Goal: Information Seeking & Learning: Learn about a topic

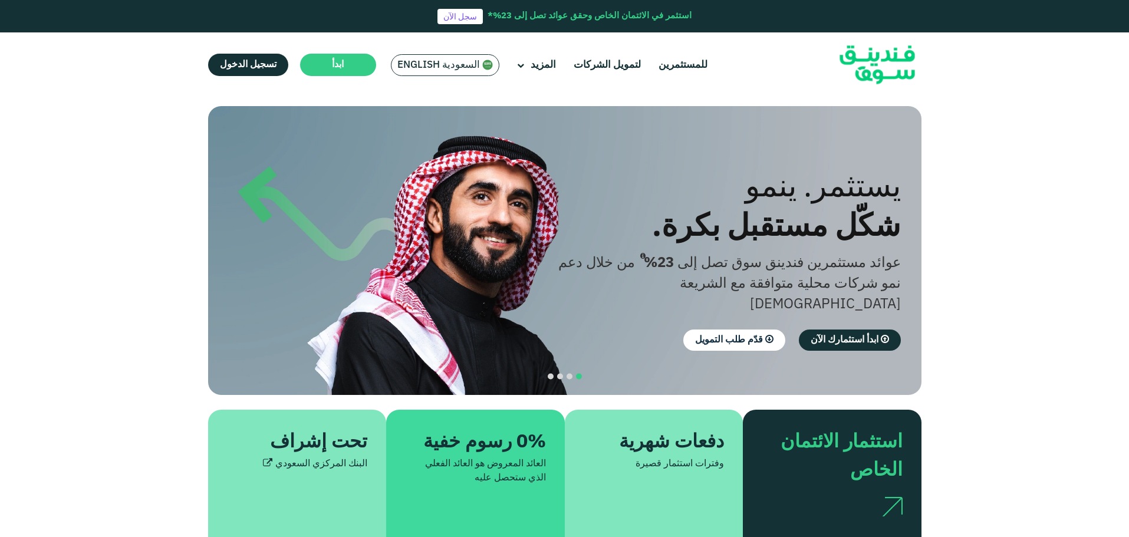
drag, startPoint x: 425, startPoint y: 62, endPoint x: 436, endPoint y: 62, distance: 11.2
click at [425, 61] on span "السعودية English" at bounding box center [438, 65] width 83 height 14
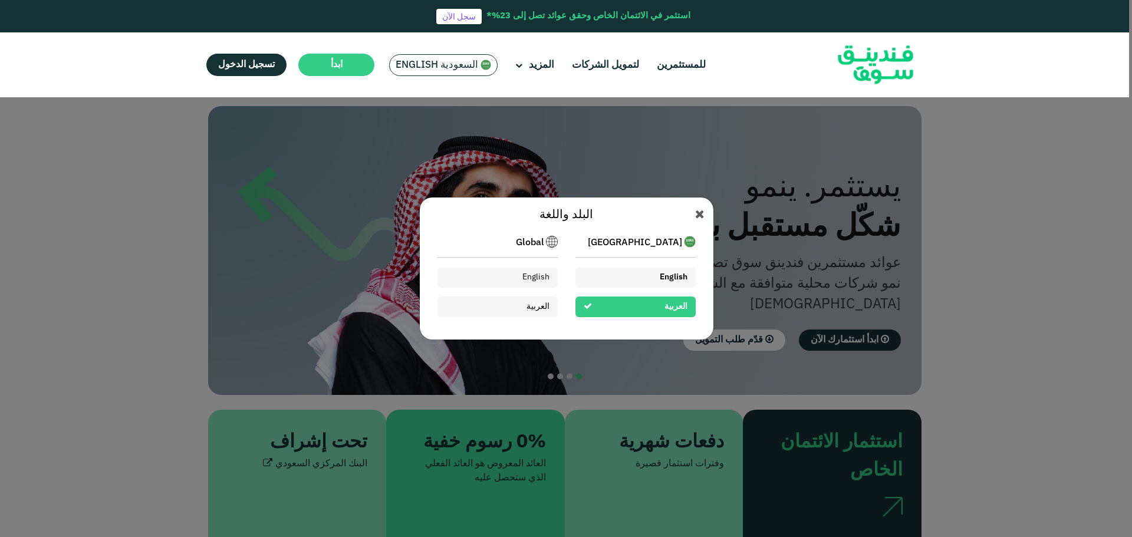
click at [646, 272] on div "English" at bounding box center [635, 277] width 120 height 21
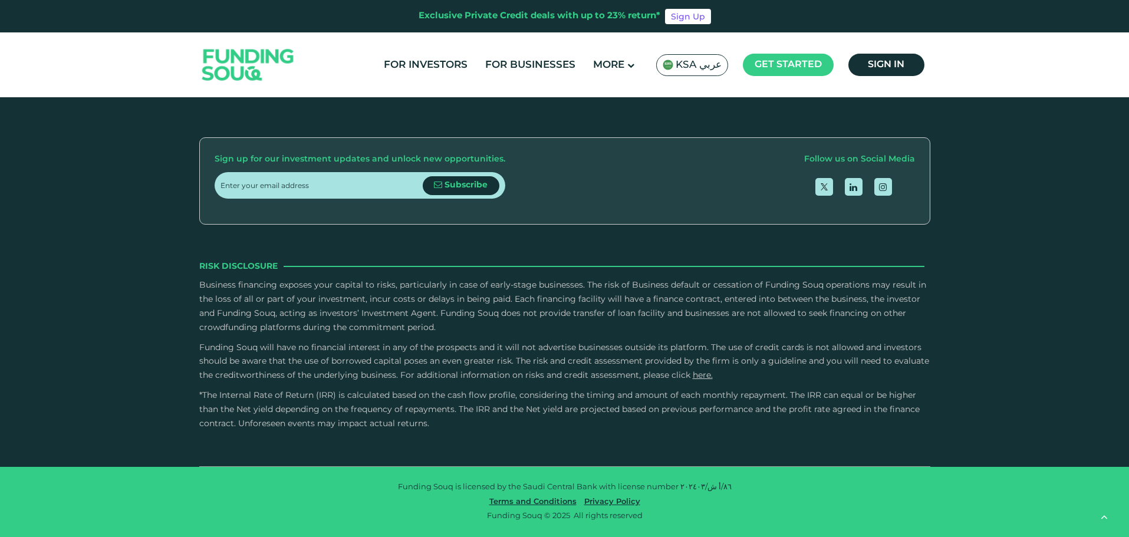
scroll to position [1887, 0]
type tc-range-slider "4"
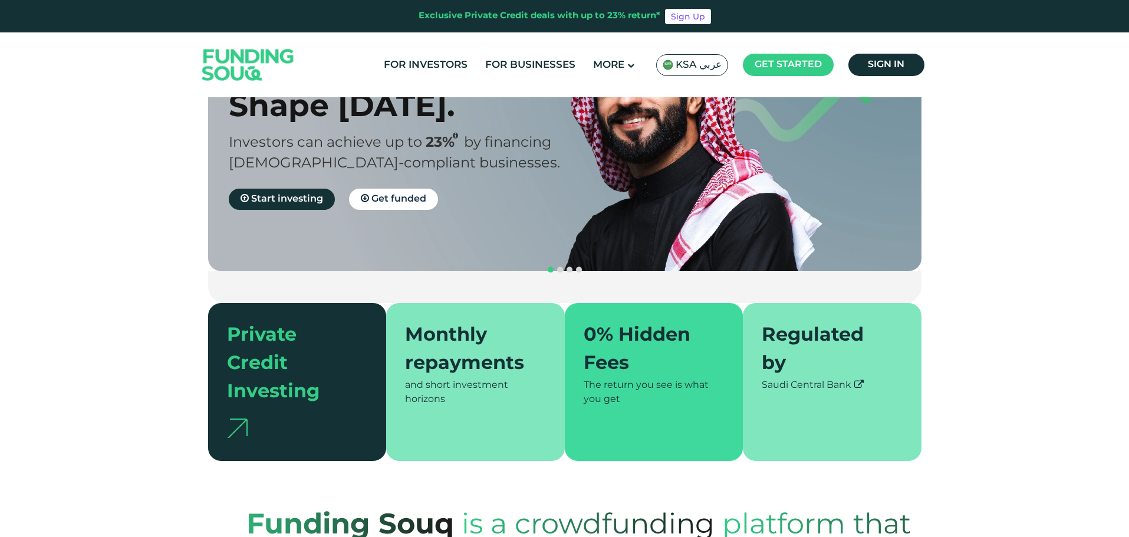
scroll to position [0, 0]
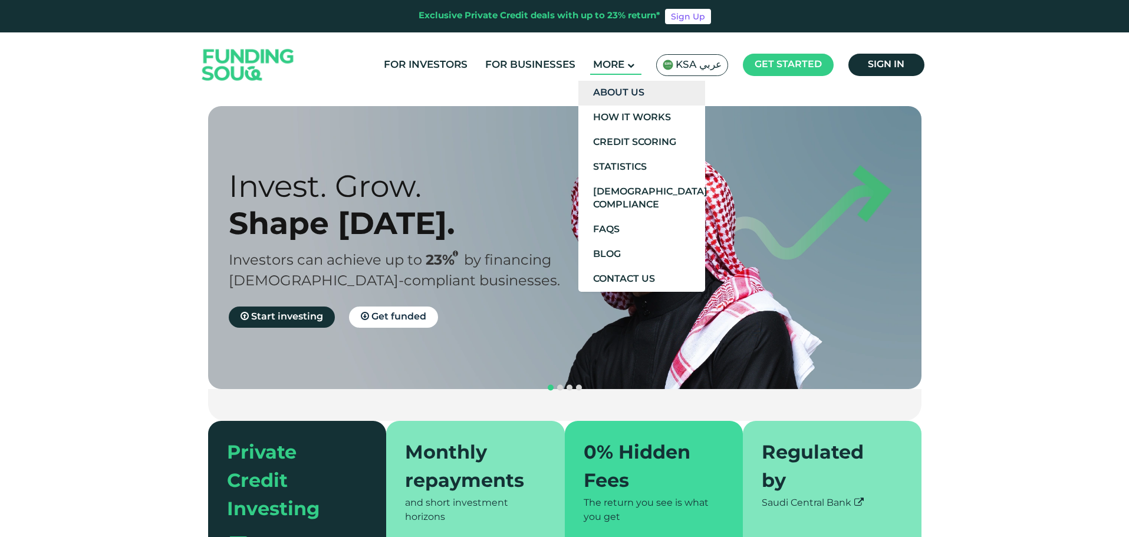
click at [624, 85] on link "About Us" at bounding box center [641, 93] width 127 height 25
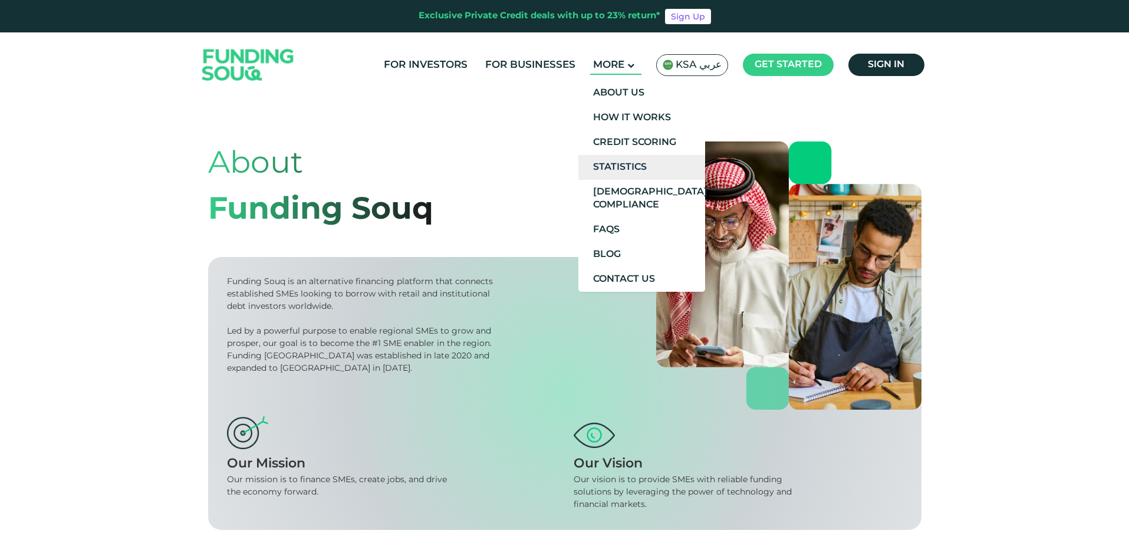
click at [621, 163] on link "Statistics" at bounding box center [641, 167] width 127 height 25
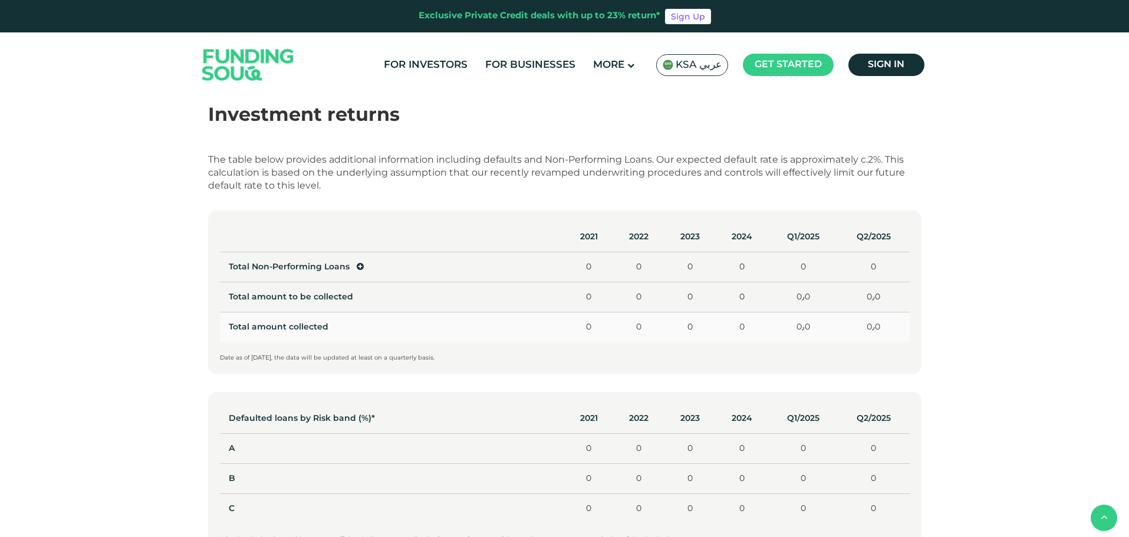
scroll to position [413, 0]
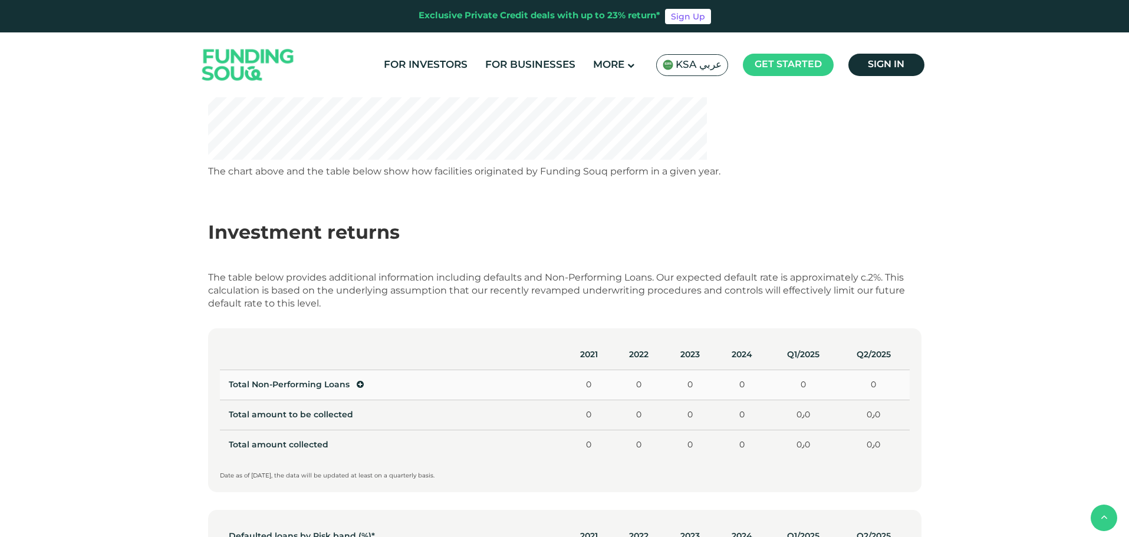
click at [359, 386] on icon at bounding box center [360, 384] width 7 height 8
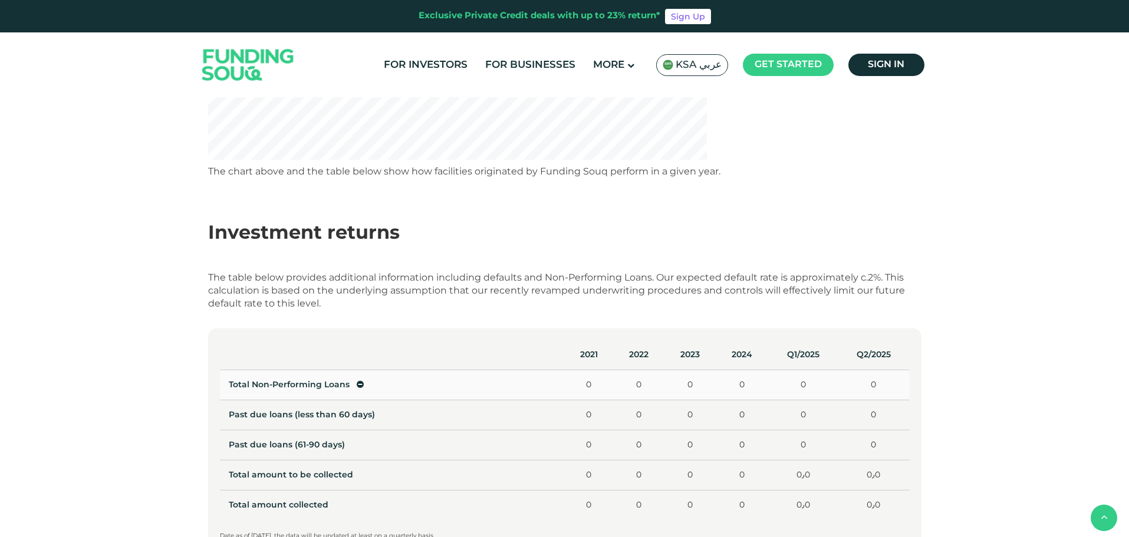
click at [359, 386] on icon at bounding box center [360, 384] width 7 height 8
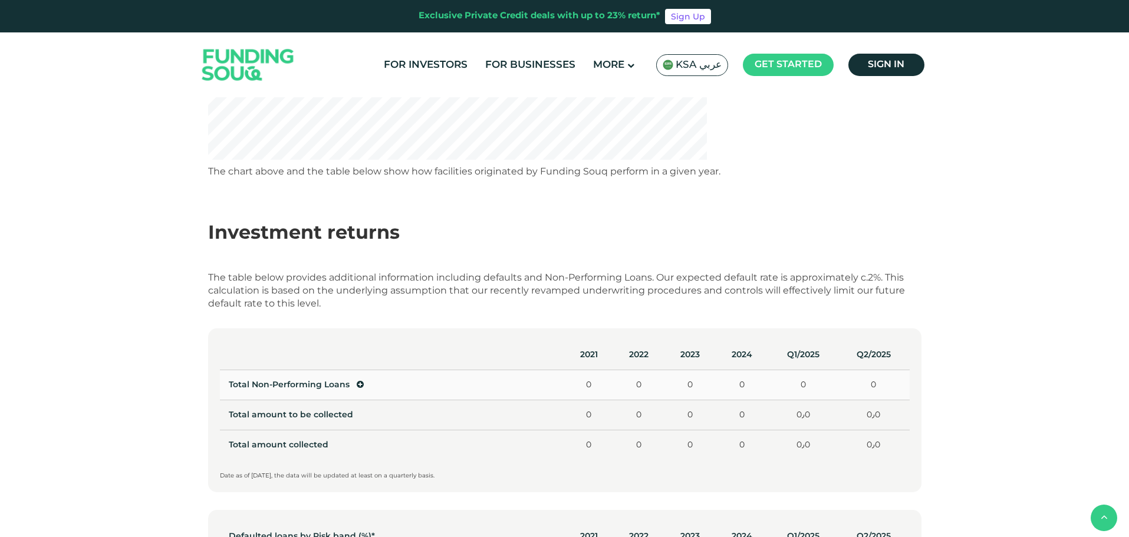
click at [359, 386] on icon at bounding box center [360, 384] width 7 height 8
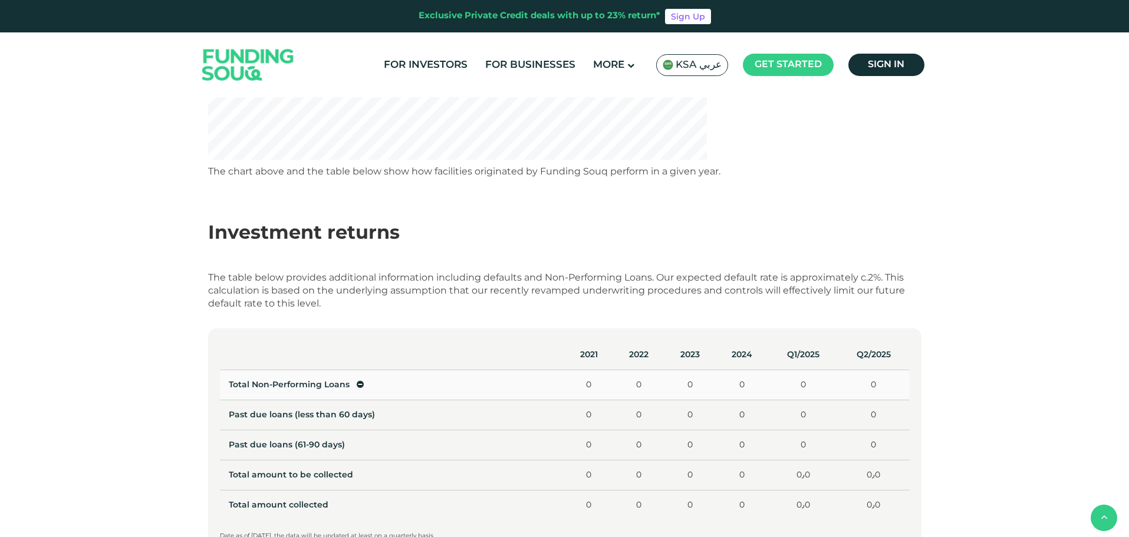
click at [359, 386] on icon at bounding box center [360, 384] width 7 height 8
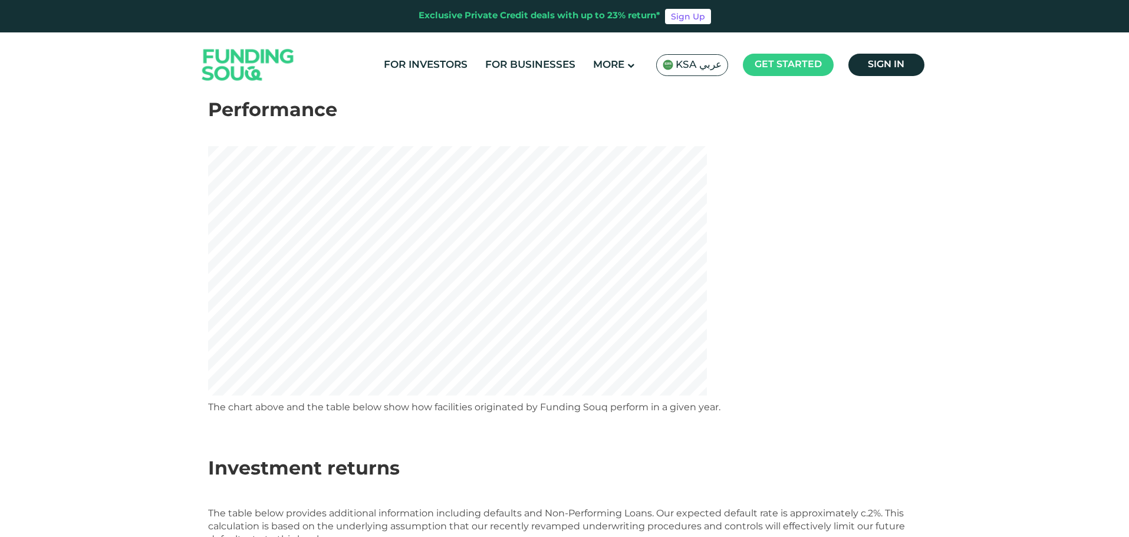
scroll to position [0, 0]
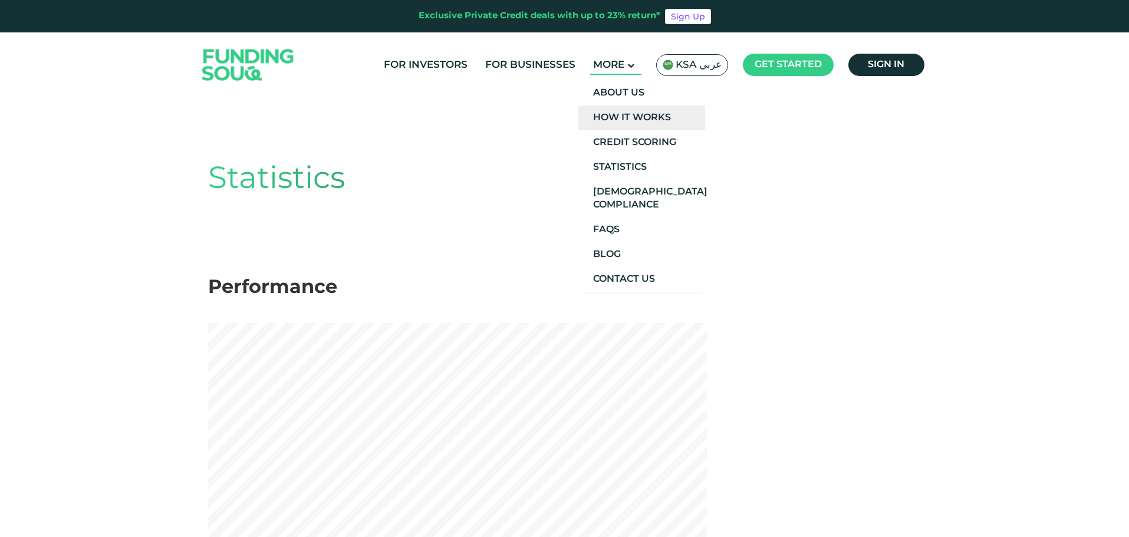
click at [637, 116] on link "How It Works" at bounding box center [641, 118] width 127 height 25
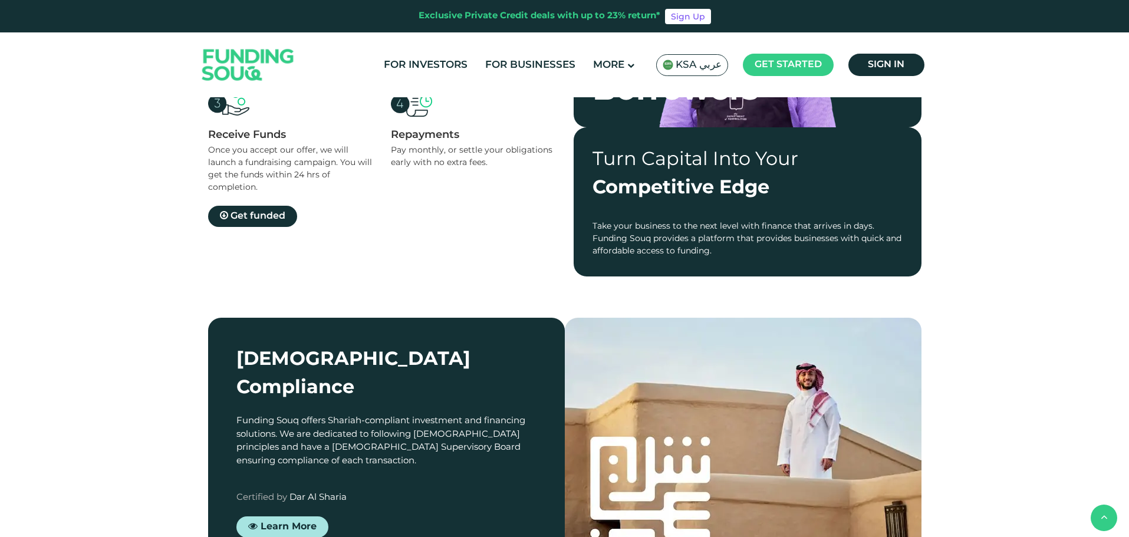
scroll to position [1120, 0]
